Goal: Task Accomplishment & Management: Manage account settings

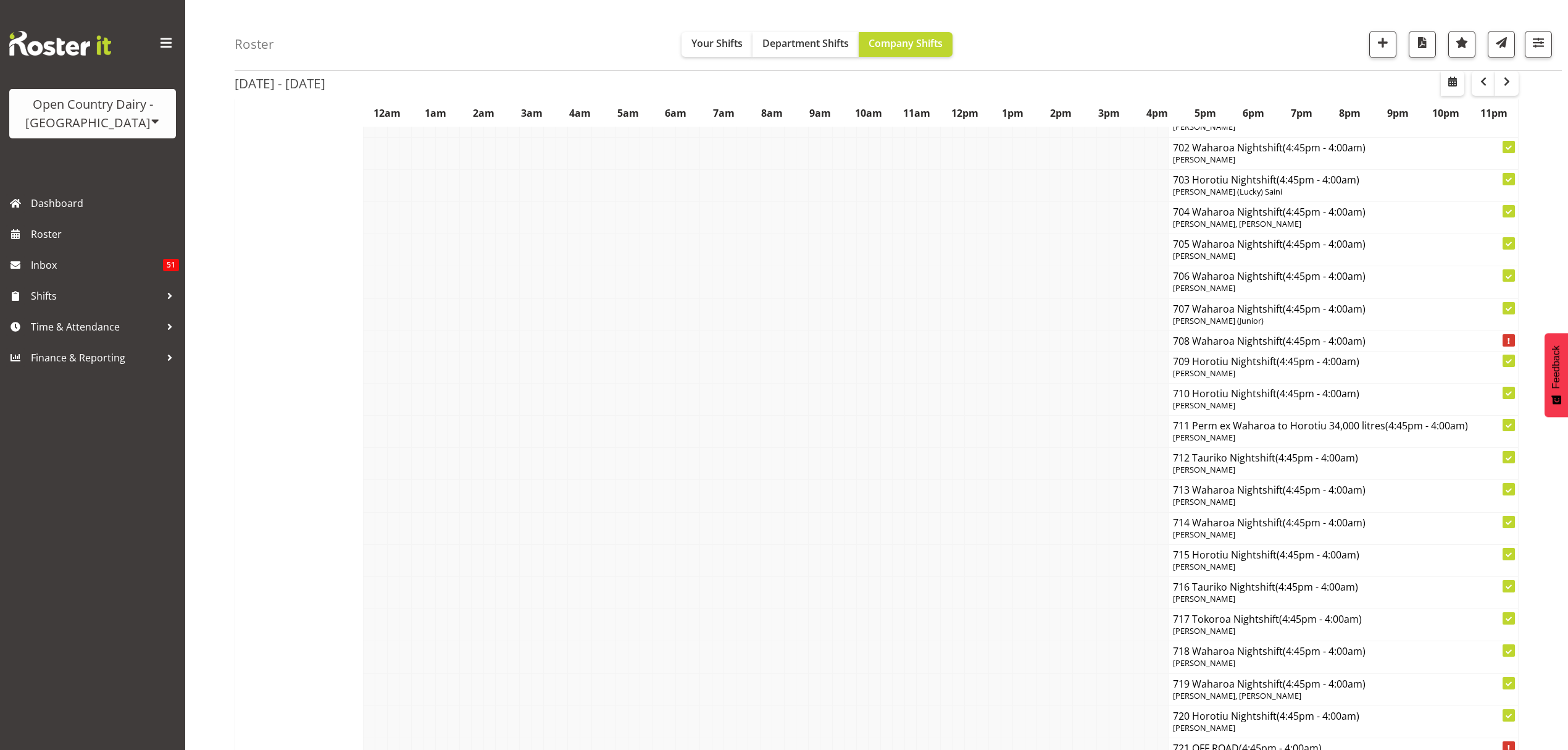
scroll to position [7821, 0]
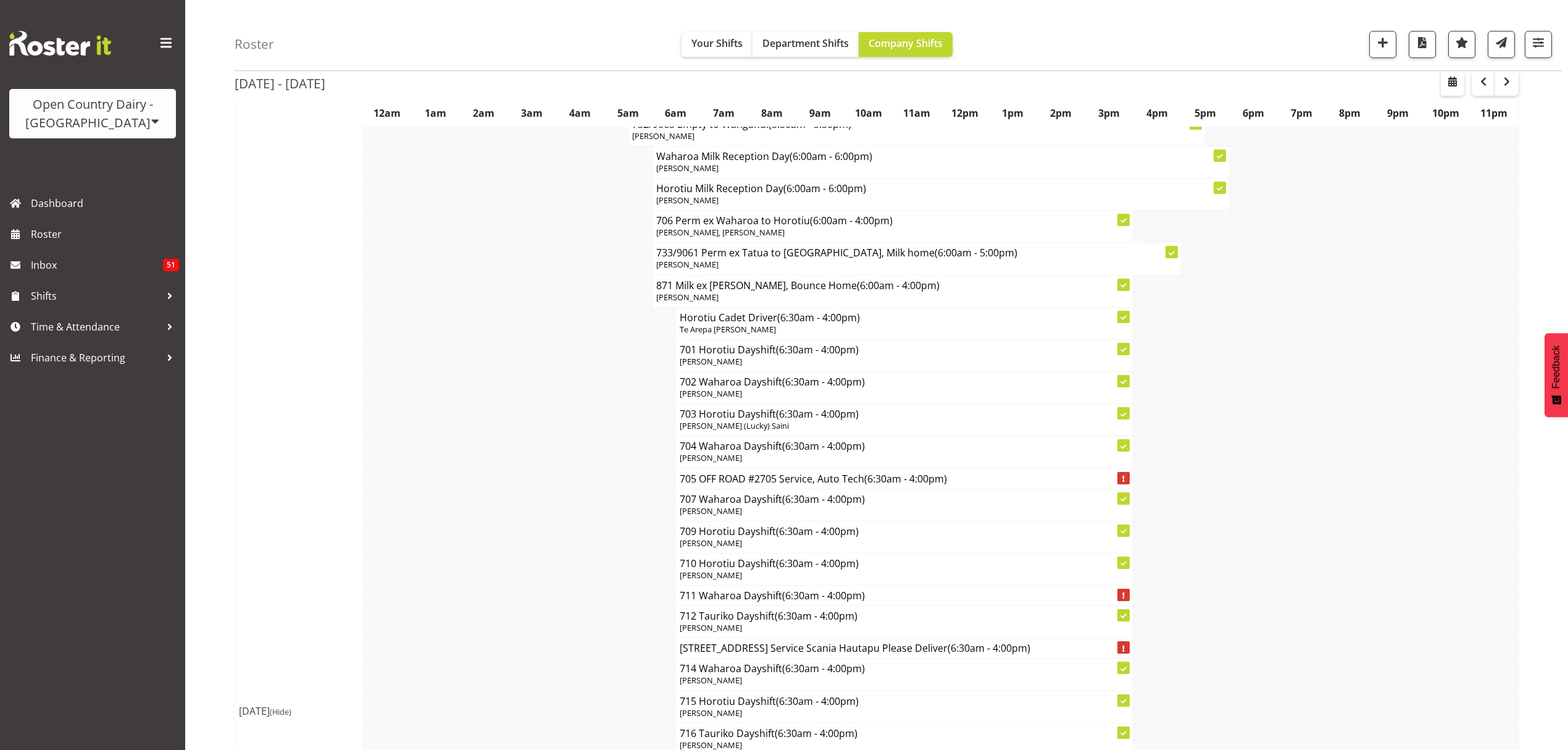
scroll to position [1812, 0]
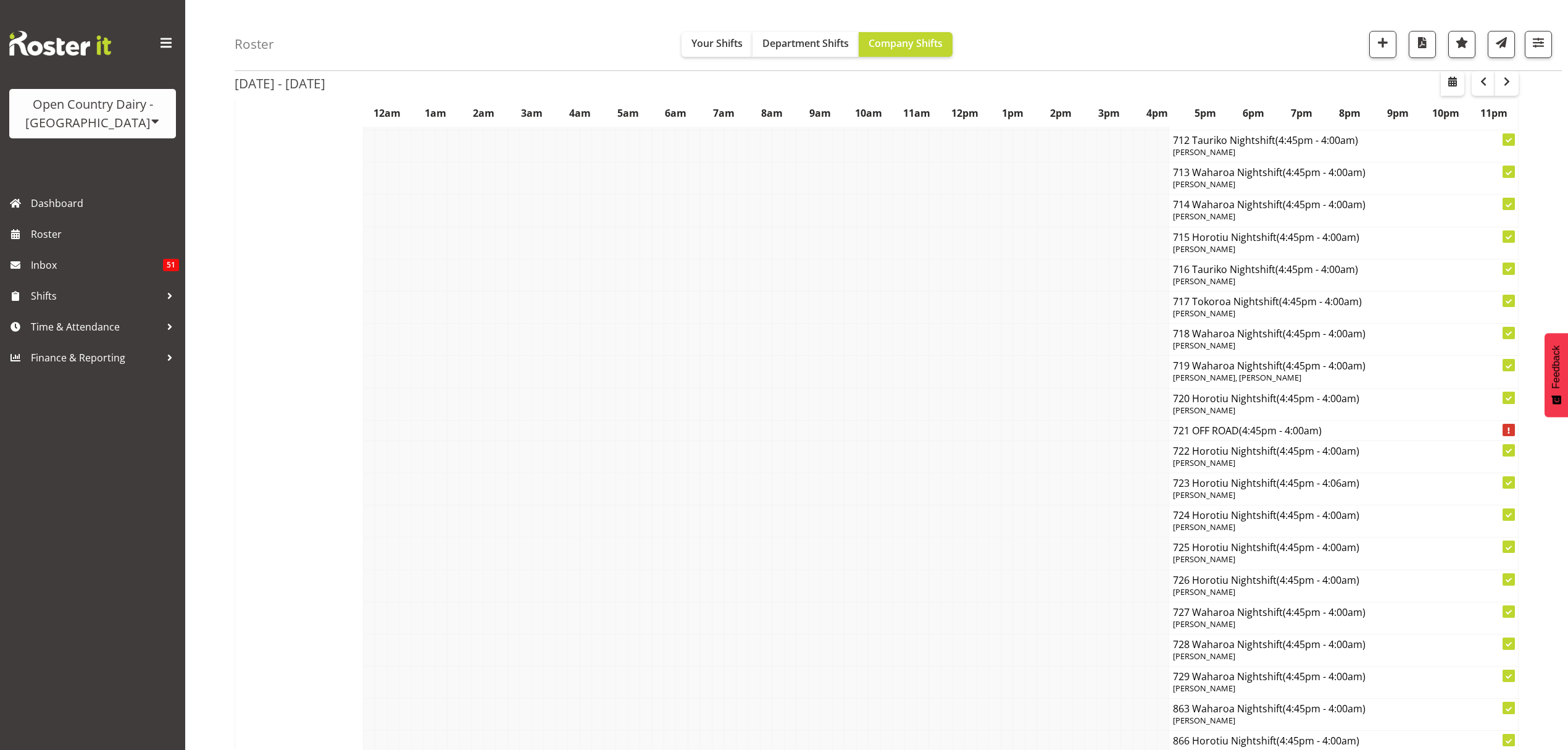
scroll to position [8152, 0]
